Goal: Complete application form

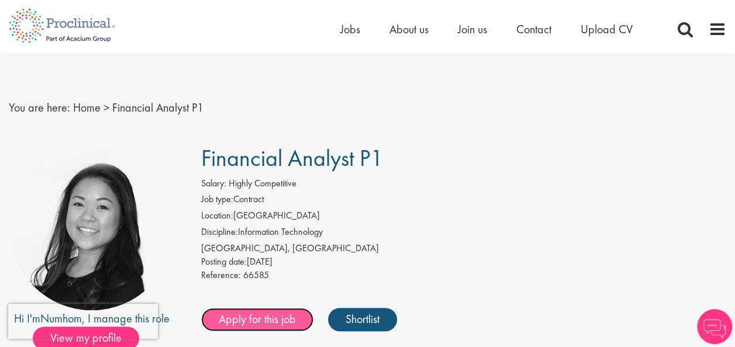
click at [275, 322] on link "Apply for this job" at bounding box center [257, 319] width 112 height 23
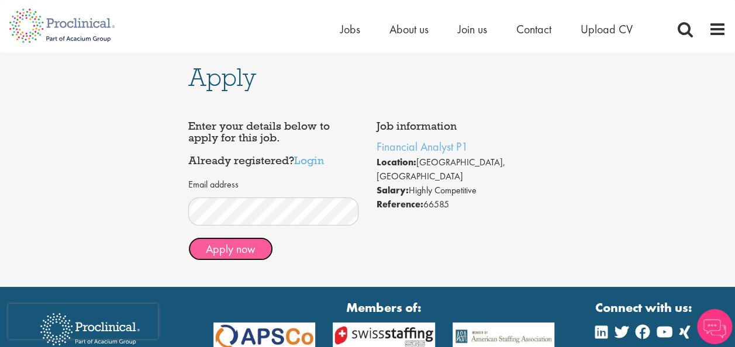
click at [235, 253] on button "Apply now" at bounding box center [230, 248] width 85 height 23
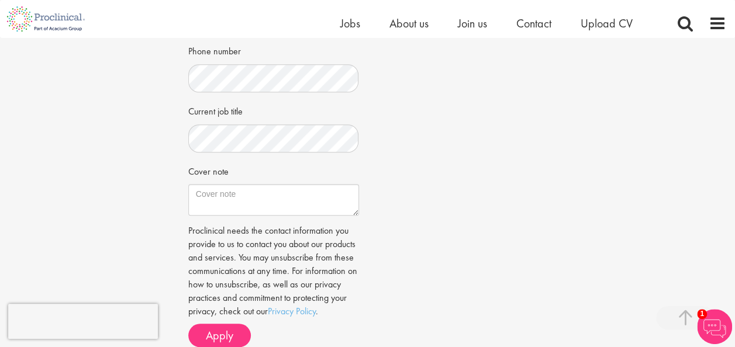
scroll to position [354, 0]
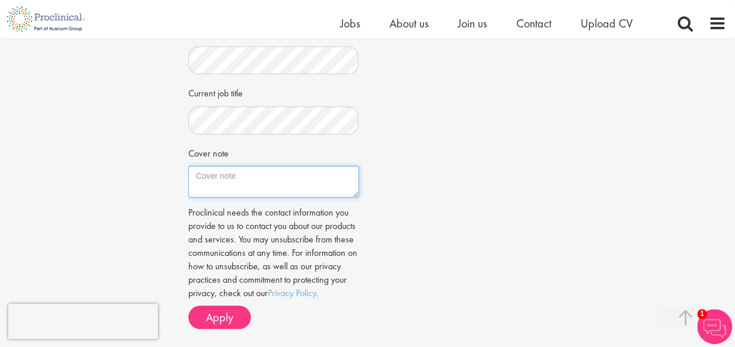
click at [251, 188] on textarea "Cover note" at bounding box center [273, 182] width 171 height 32
paste textarea "Dear Hiring Manager, I am writing to express my interest in Assistant Managemen…"
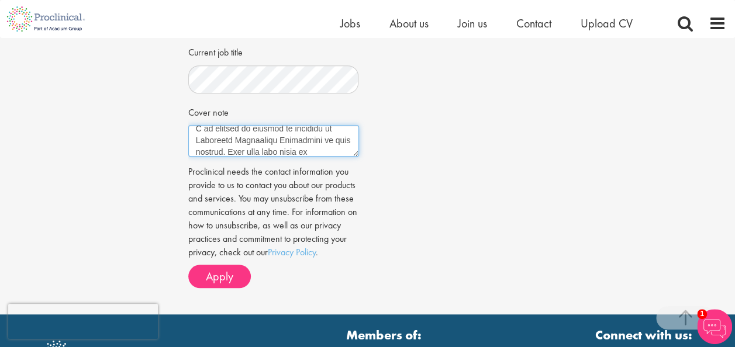
scroll to position [393, 0]
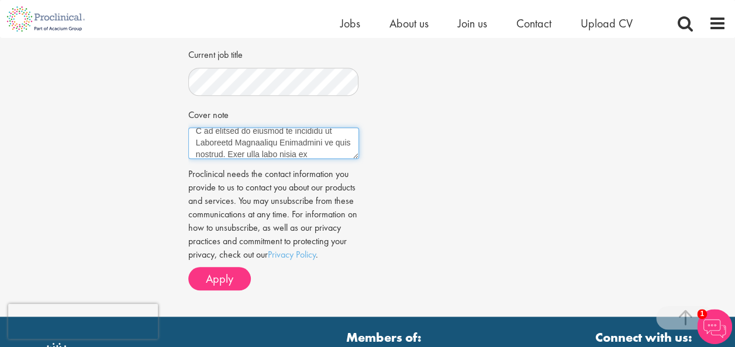
click at [323, 142] on textarea "Cover note" at bounding box center [273, 143] width 171 height 32
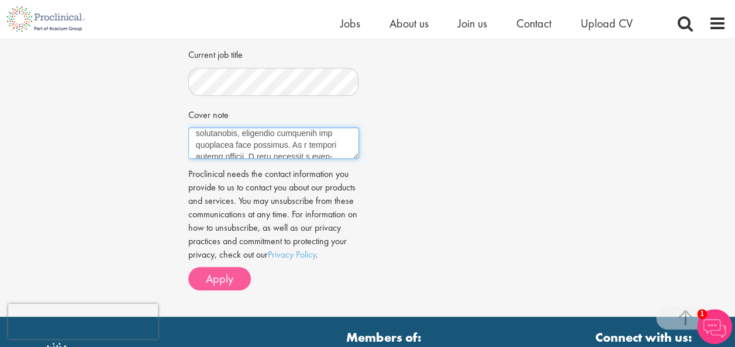
type textarea "Dear Hiring Manager, I am writing to express my interest in Financial Planning …"
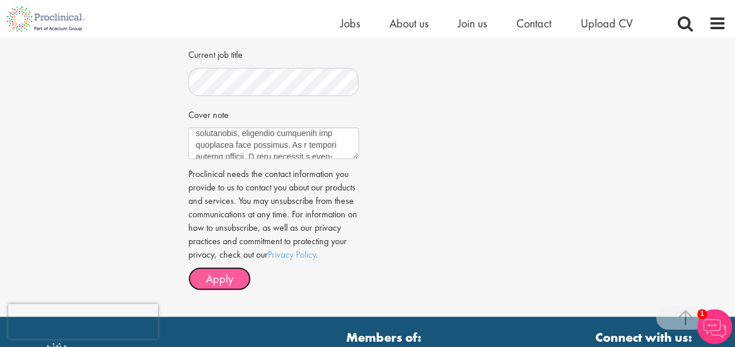
click at [209, 287] on span "Apply" at bounding box center [219, 278] width 27 height 15
